Goal: Information Seeking & Learning: Check status

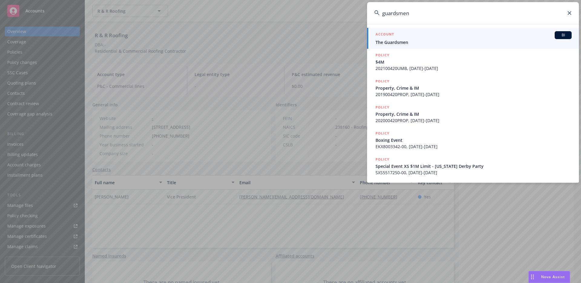
type input "guardsmen"
click at [396, 40] on span "The Guardsmen" at bounding box center [474, 42] width 196 height 6
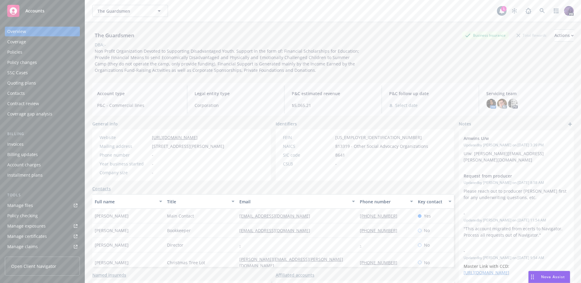
click at [61, 52] on div "Policies" at bounding box center [42, 52] width 70 height 10
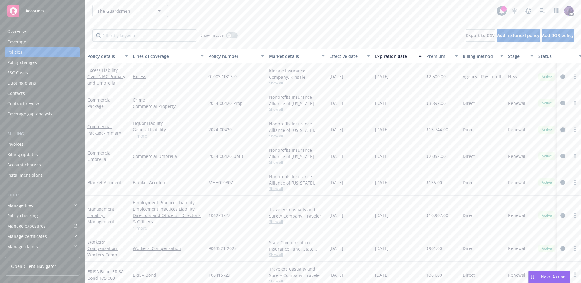
click at [560, 132] on link "circleInformation" at bounding box center [562, 129] width 7 height 7
click at [561, 130] on icon "circleInformation" at bounding box center [563, 129] width 5 height 5
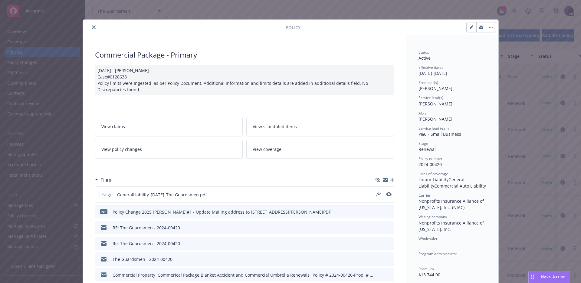
click at [390, 199] on div "Policy GeneralLiability_[DATE]_The Guardsmen.pdf" at bounding box center [244, 194] width 299 height 16
click at [386, 196] on icon "preview file" at bounding box center [388, 194] width 5 height 4
click at [92, 26] on icon "close" at bounding box center [94, 27] width 4 height 4
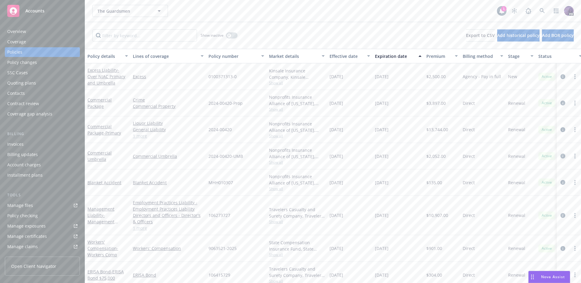
click at [561, 155] on link "circleInformation" at bounding box center [562, 155] width 7 height 7
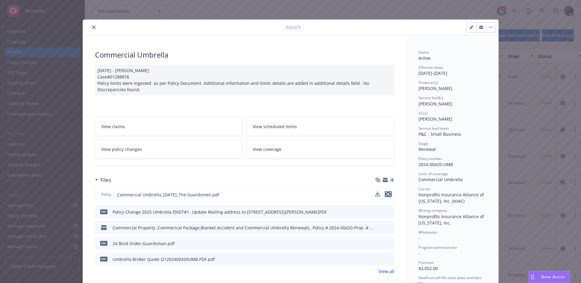
click at [386, 195] on icon "preview file" at bounding box center [388, 194] width 5 height 4
click at [92, 26] on icon "close" at bounding box center [94, 27] width 4 height 4
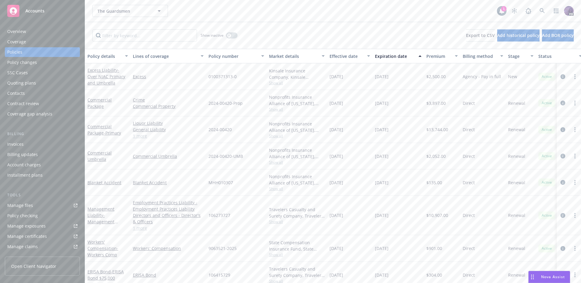
click at [49, 78] on div "Quoting plans" at bounding box center [42, 83] width 70 height 10
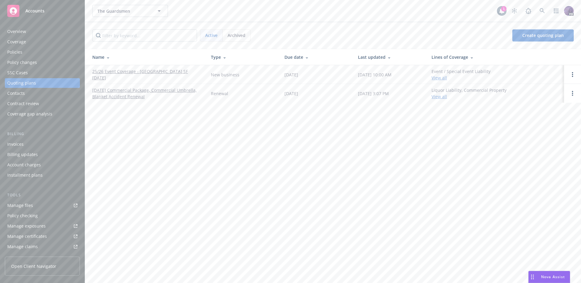
click at [175, 74] on link "25/26 Event Coverage - [GEOGRAPHIC_DATA] SF [DATE]" at bounding box center [146, 74] width 109 height 13
